Goal: Navigation & Orientation: Find specific page/section

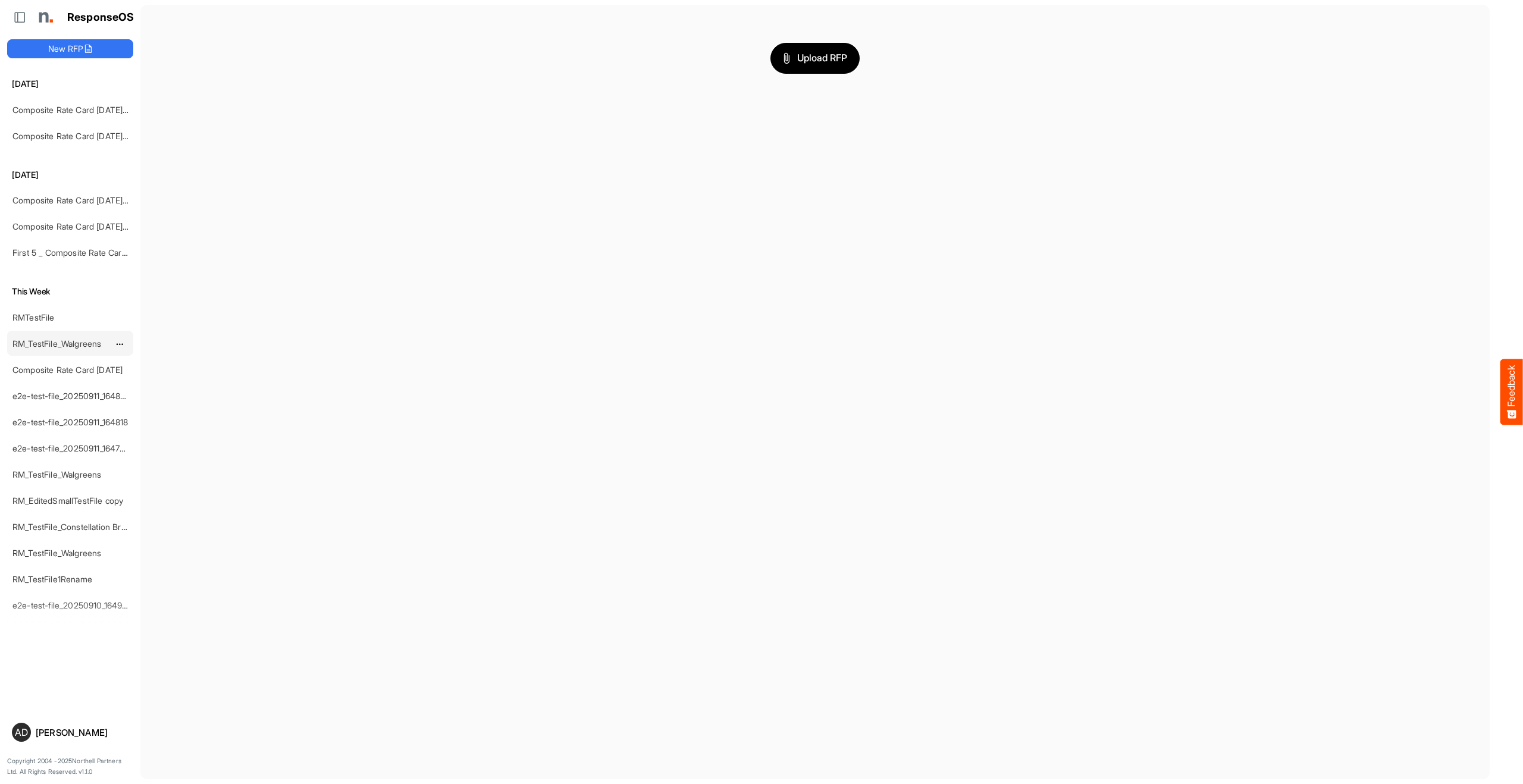
scroll to position [88, 0]
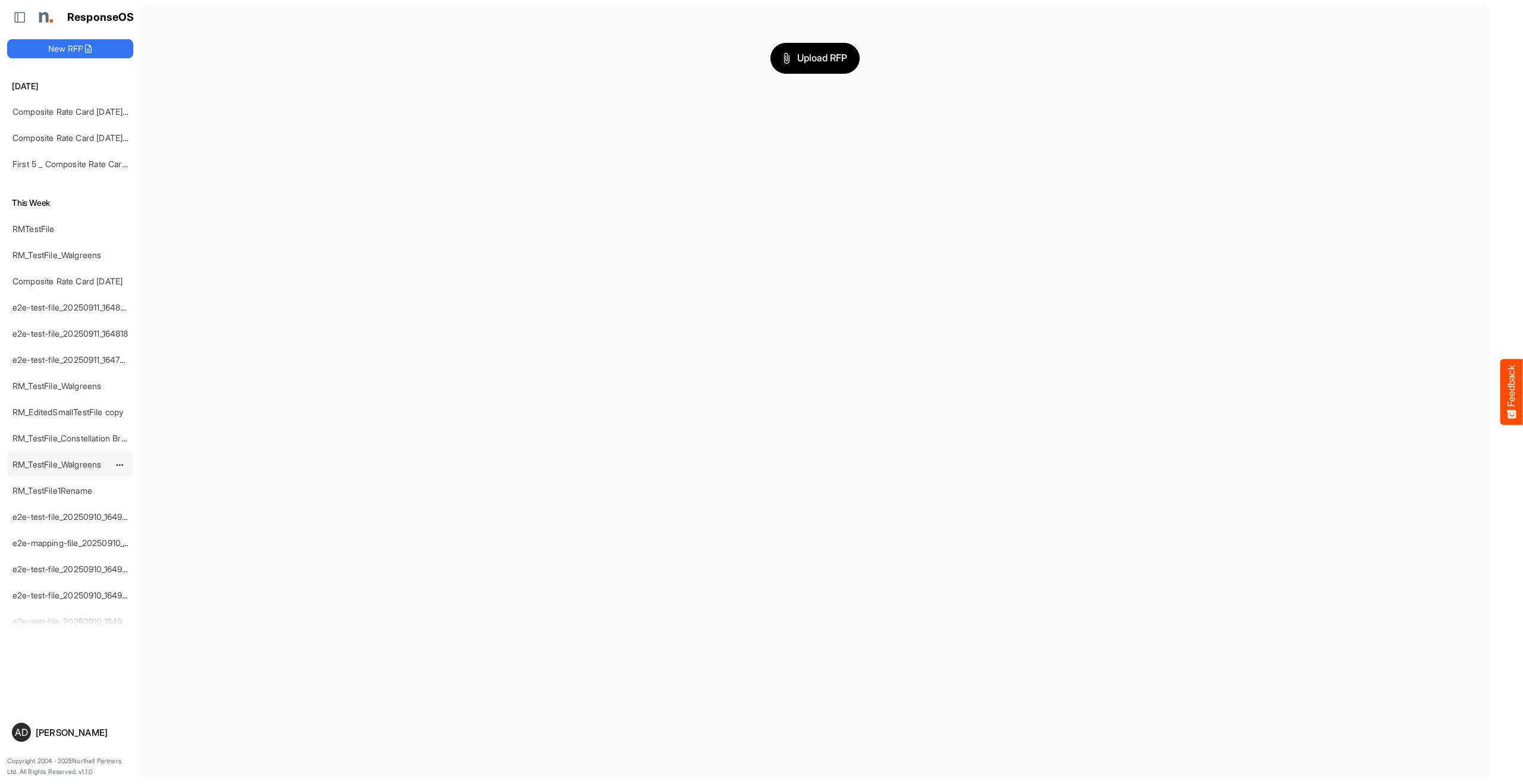
click at [62, 462] on link "RM_TestFile_Walgreens" at bounding box center [57, 464] width 88 height 10
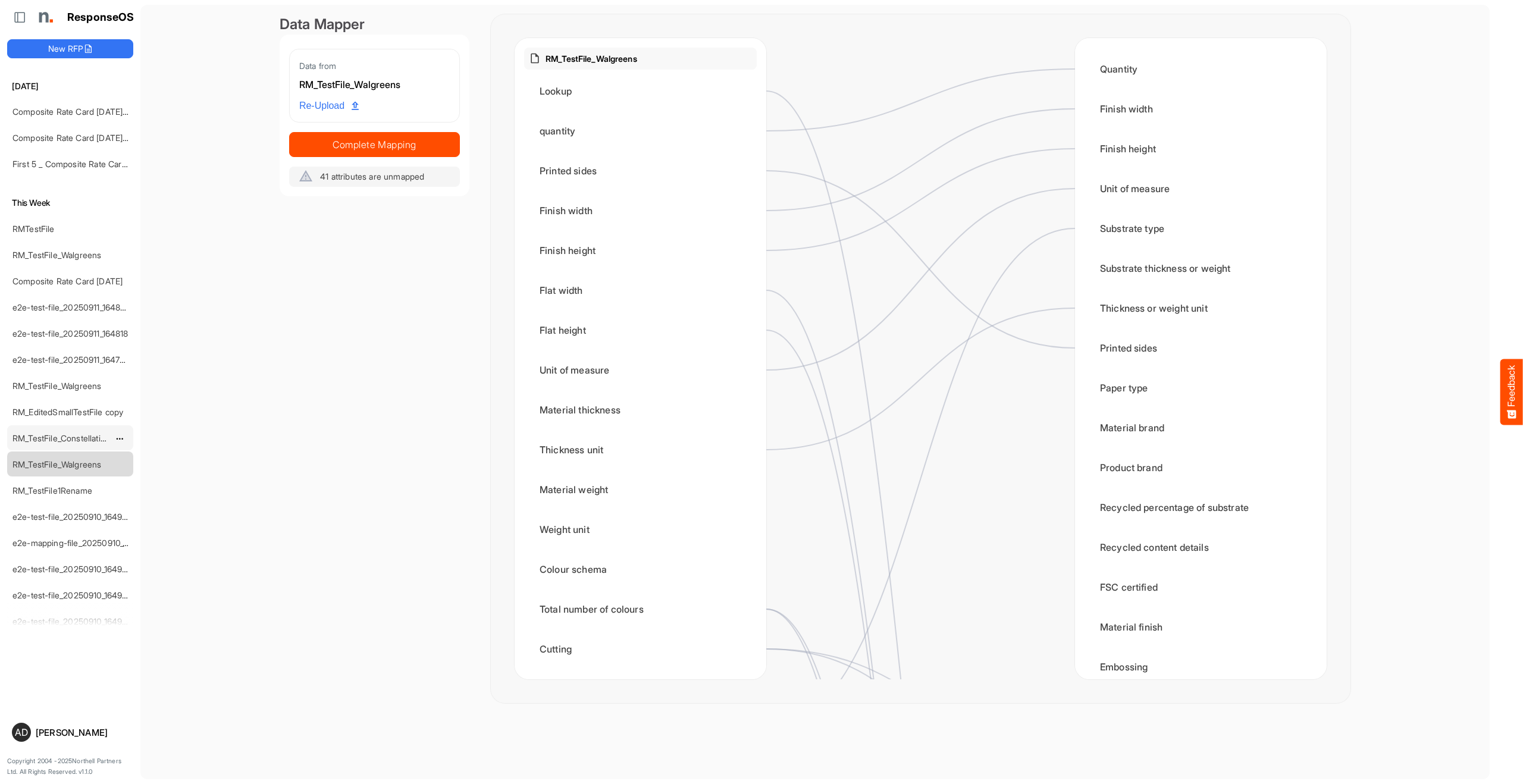
click at [50, 434] on link "RM_TestFile_Constellation Brands - ROS prices" at bounding box center [102, 438] width 178 height 10
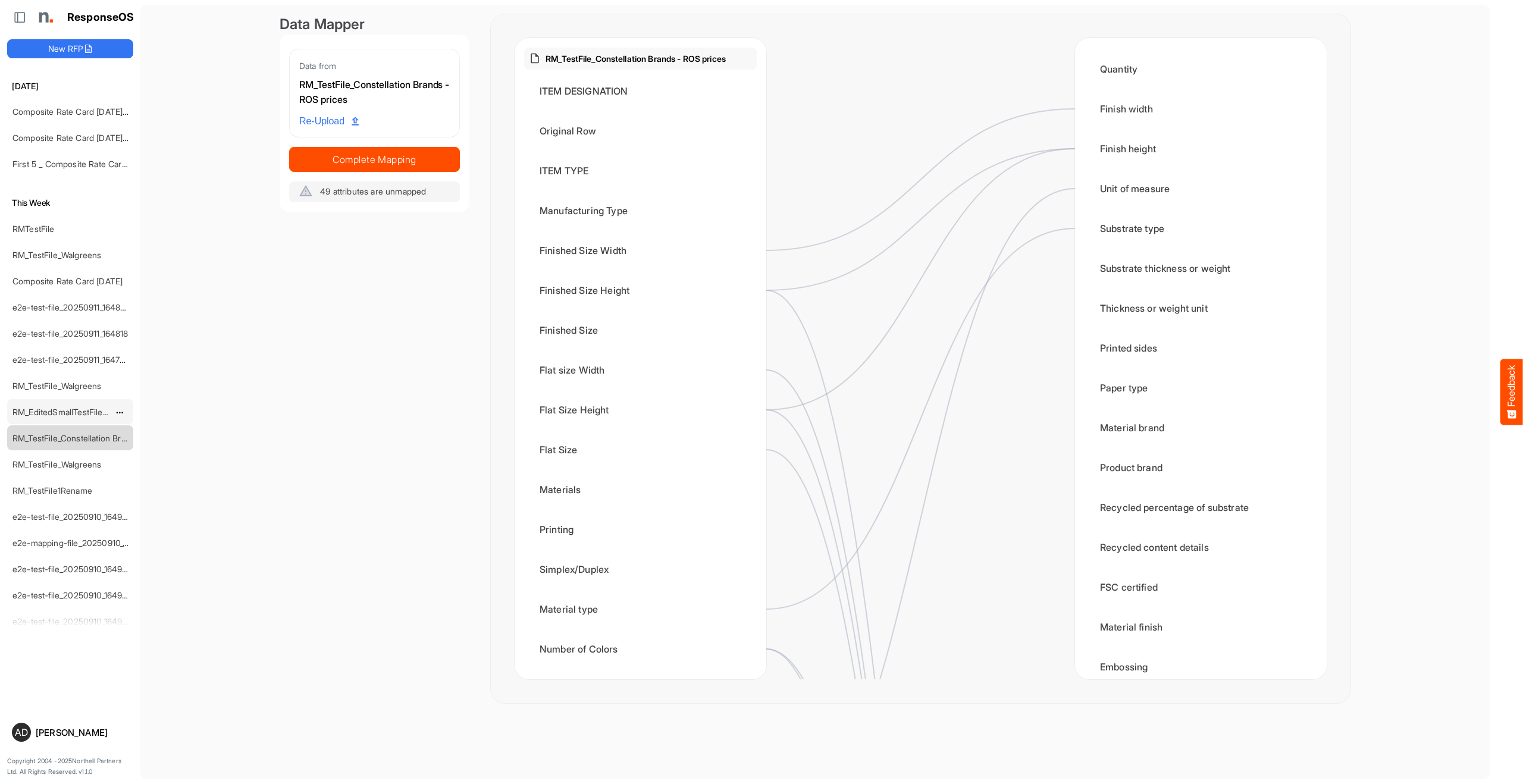
click at [52, 421] on div "RM_EditedSmallTestFile copy" at bounding box center [60, 411] width 106 height 24
click at [52, 416] on link "RM_EditedSmallTestFile copy" at bounding box center [67, 411] width 111 height 10
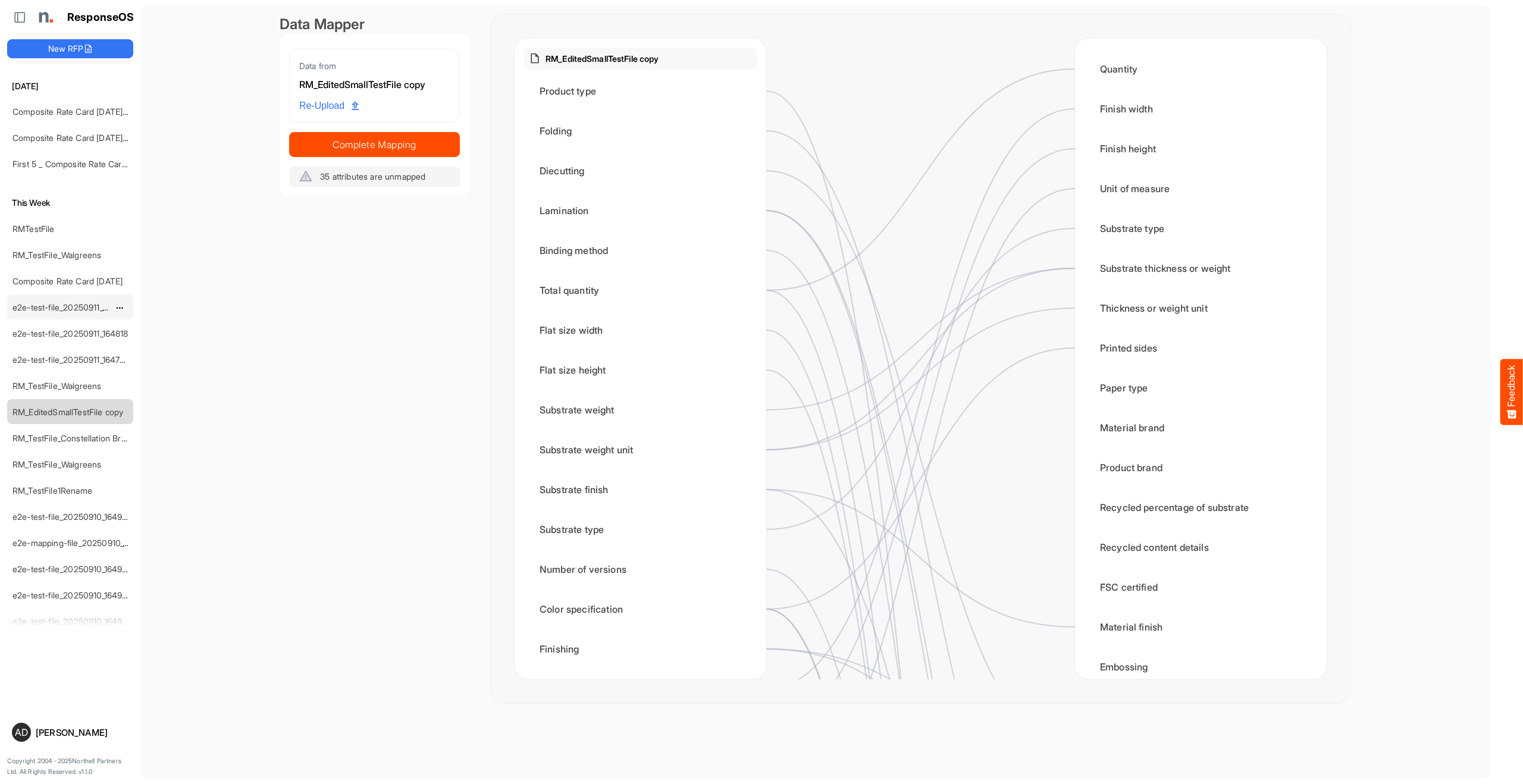
click at [60, 314] on div "e2e-test-file_20250911_164826" at bounding box center [60, 307] width 106 height 24
click at [60, 306] on link "e2e-test-file_20250911_164826" at bounding box center [71, 307] width 118 height 10
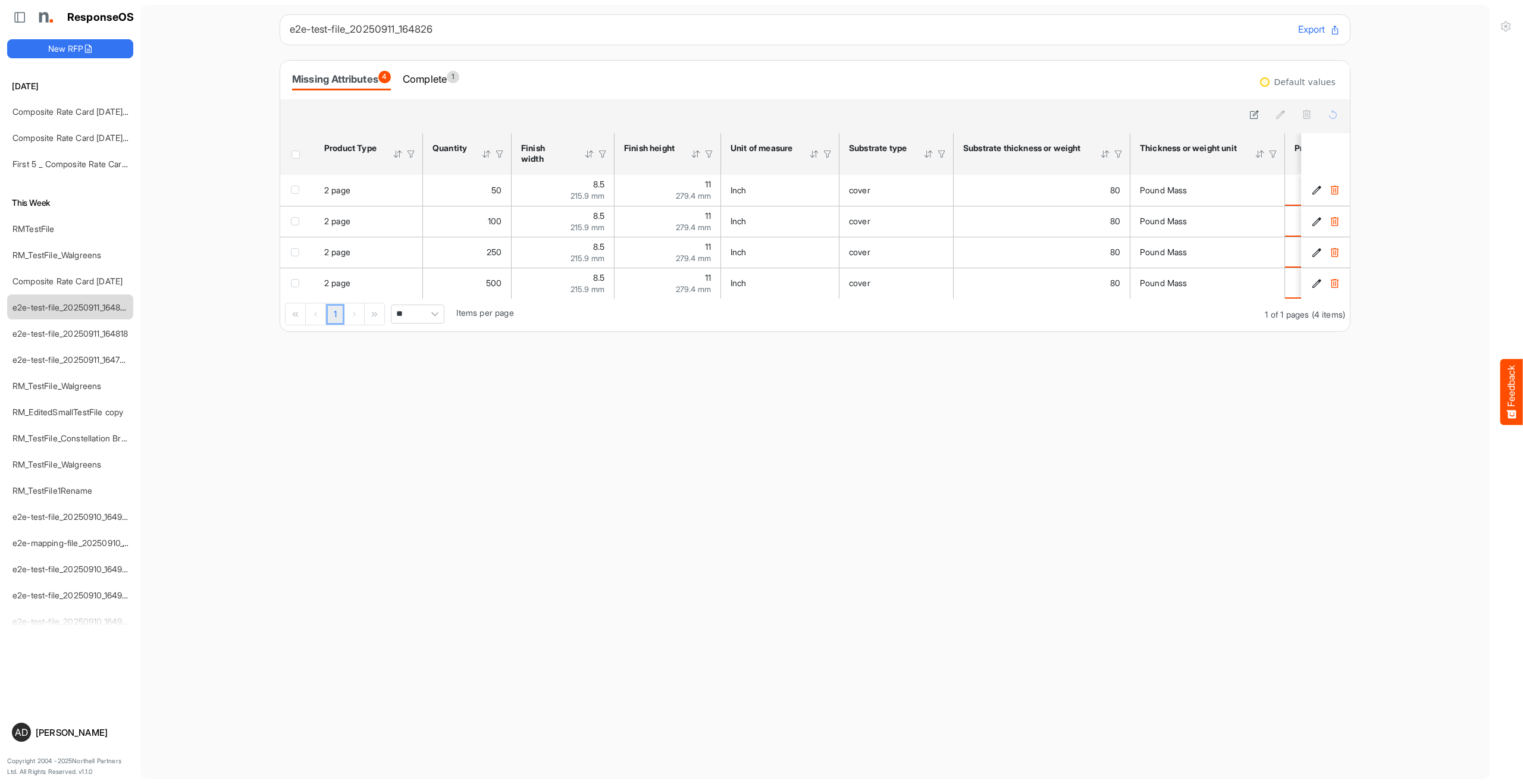
click at [496, 473] on main "e2e-test-file_20250911_164826 Export Missing Attributes 4 Complete 1 Default va…" at bounding box center [815, 392] width 1349 height 775
